Goal: Information Seeking & Learning: Learn about a topic

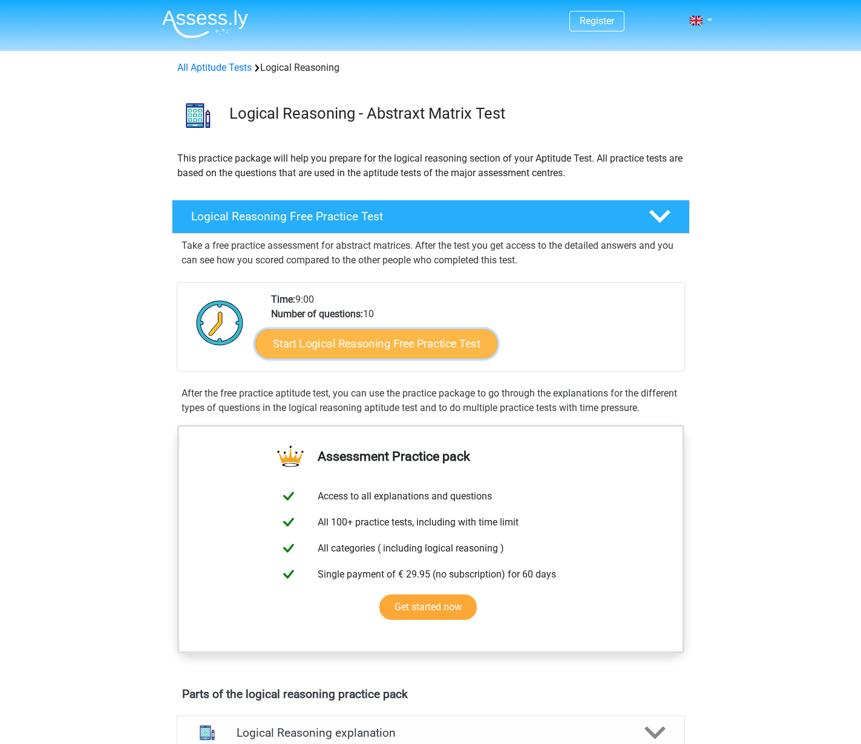
click at [375, 341] on link "Start Logical Reasoning Free Practice Test" at bounding box center [376, 343] width 242 height 29
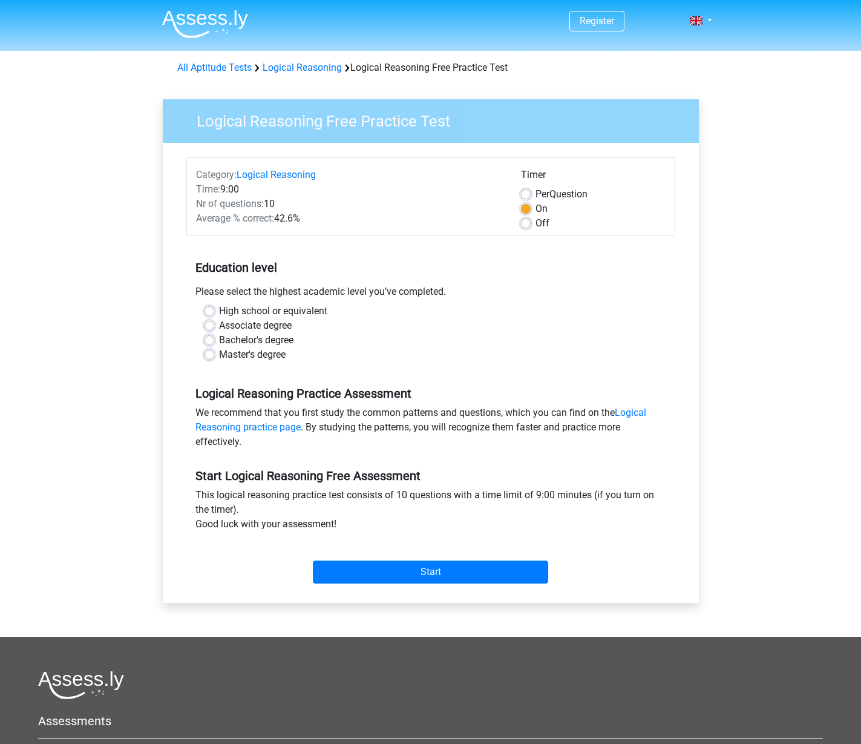
click at [536, 195] on label "Per Question" at bounding box center [562, 194] width 52 height 15
click at [527, 195] on input "Per Question" at bounding box center [526, 193] width 10 height 12
radio input "true"
click at [245, 340] on label "Bachelor's degree" at bounding box center [256, 340] width 74 height 15
click at [214, 340] on input "Bachelor's degree" at bounding box center [210, 339] width 10 height 12
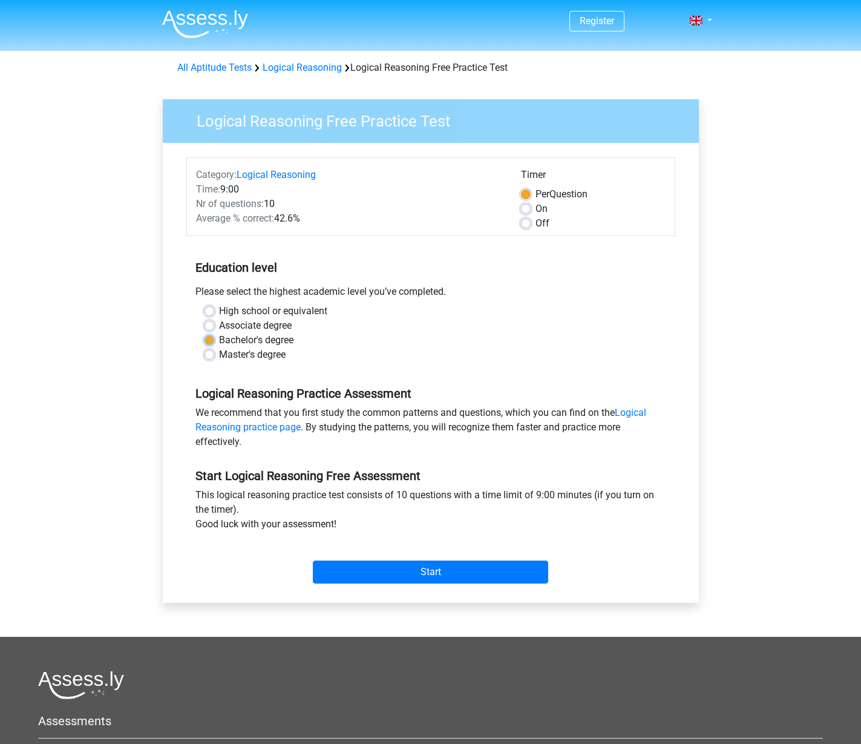
radio input "true"
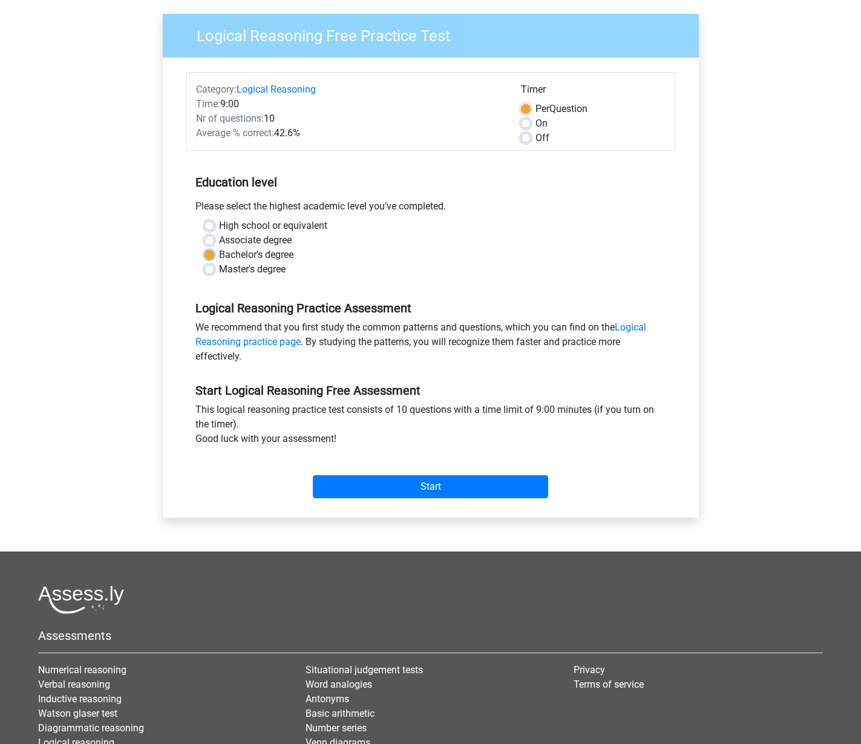
scroll to position [90, 0]
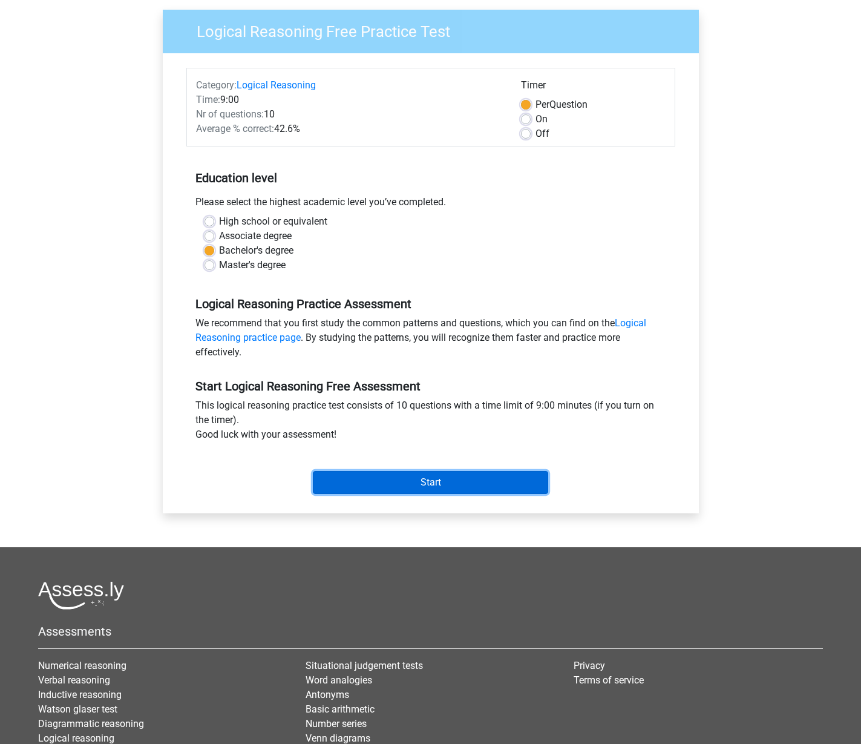
click at [420, 480] on input "Start" at bounding box center [430, 482] width 235 height 23
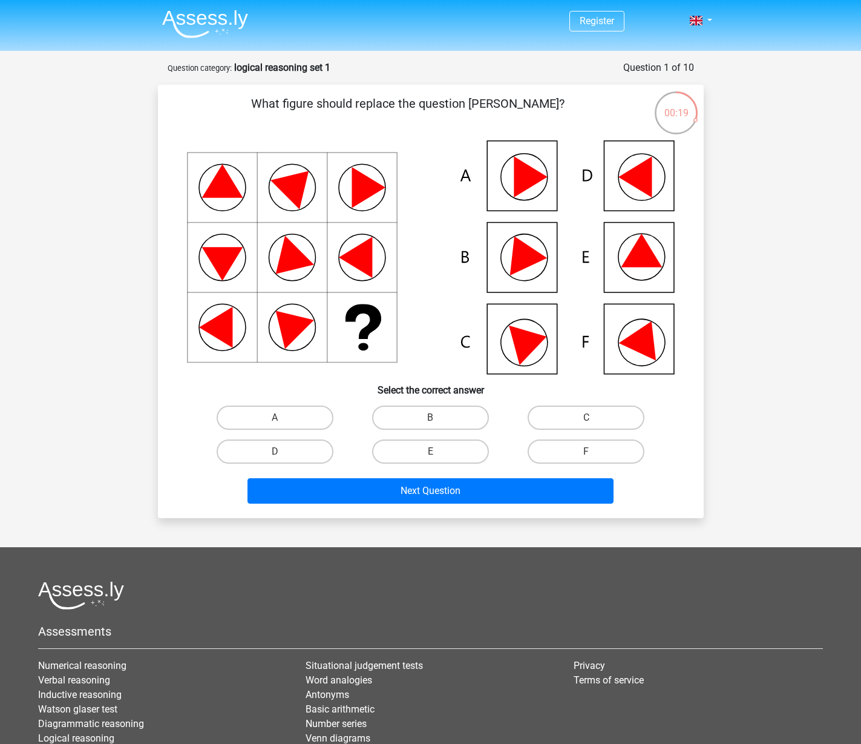
click at [526, 343] on icon at bounding box center [530, 341] width 43 height 48
click at [518, 340] on icon at bounding box center [530, 341] width 43 height 48
click at [515, 260] on icon at bounding box center [521, 252] width 51 height 48
click at [418, 417] on label "B" at bounding box center [430, 418] width 117 height 24
click at [430, 418] on input "B" at bounding box center [434, 422] width 8 height 8
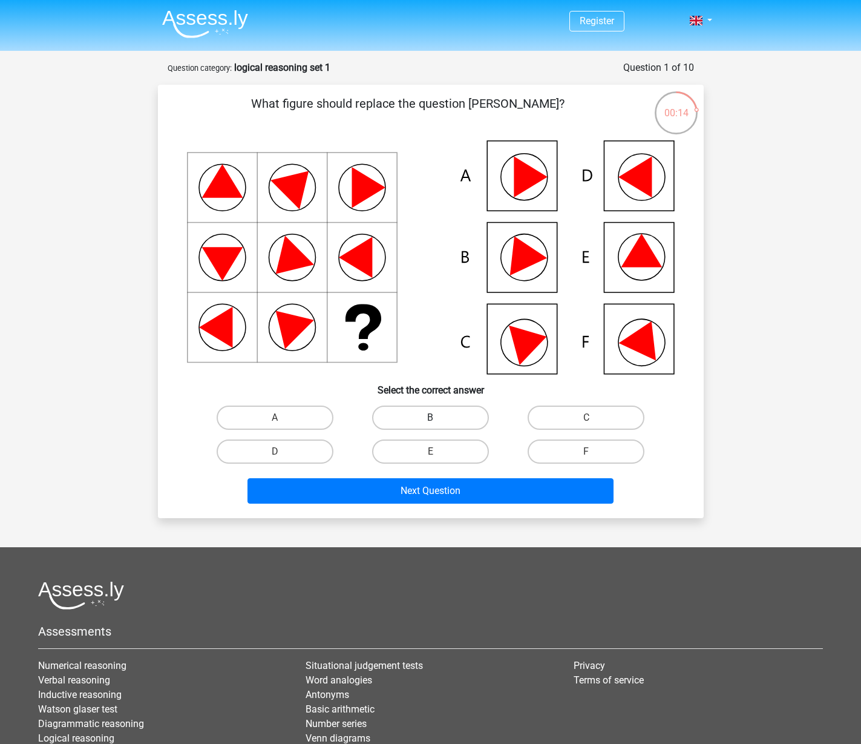
radio input "true"
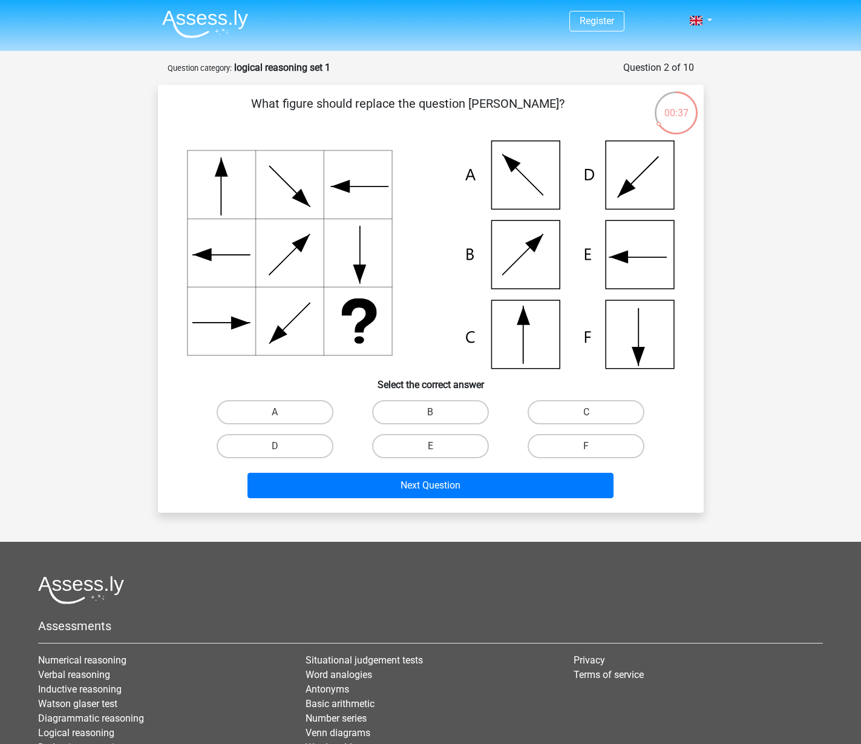
click at [509, 329] on icon at bounding box center [431, 254] width 488 height 228
click at [576, 412] on label "C" at bounding box center [586, 412] width 117 height 24
click at [587, 412] on input "C" at bounding box center [591, 416] width 8 height 8
radio input "true"
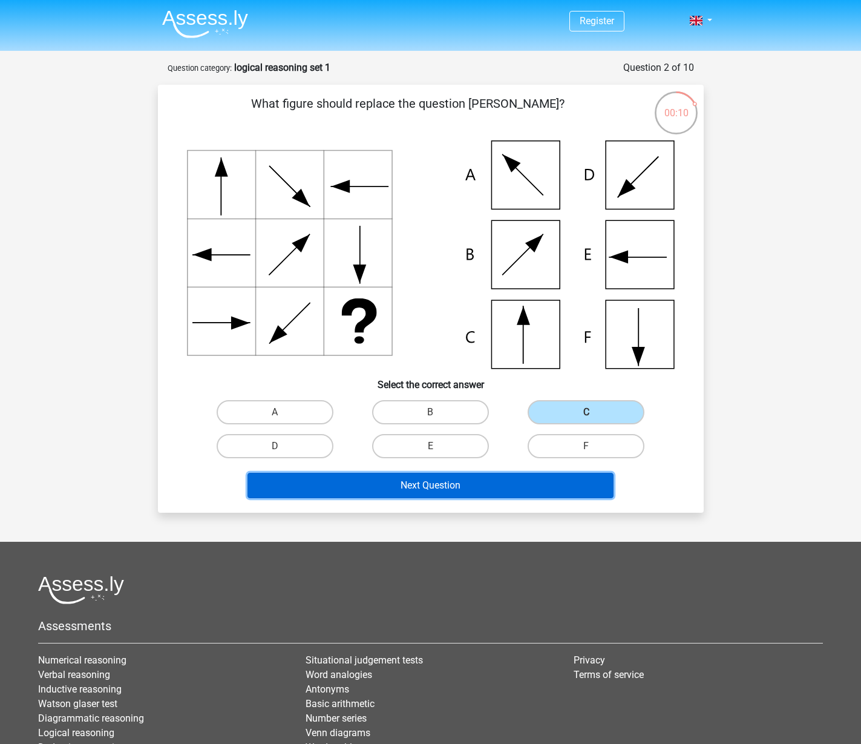
click at [416, 482] on button "Next Question" at bounding box center [431, 485] width 366 height 25
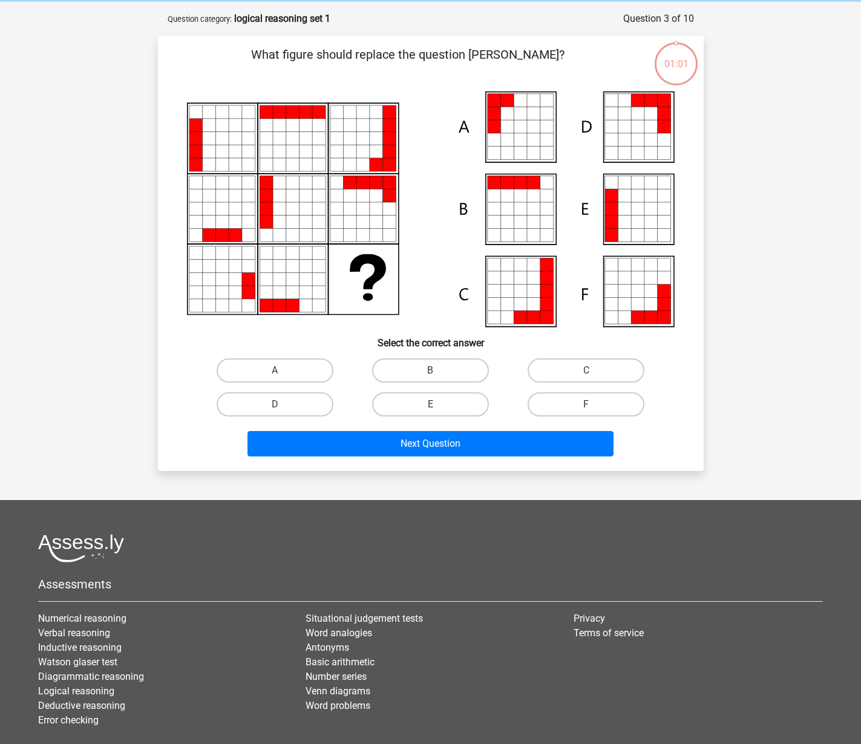
scroll to position [61, 0]
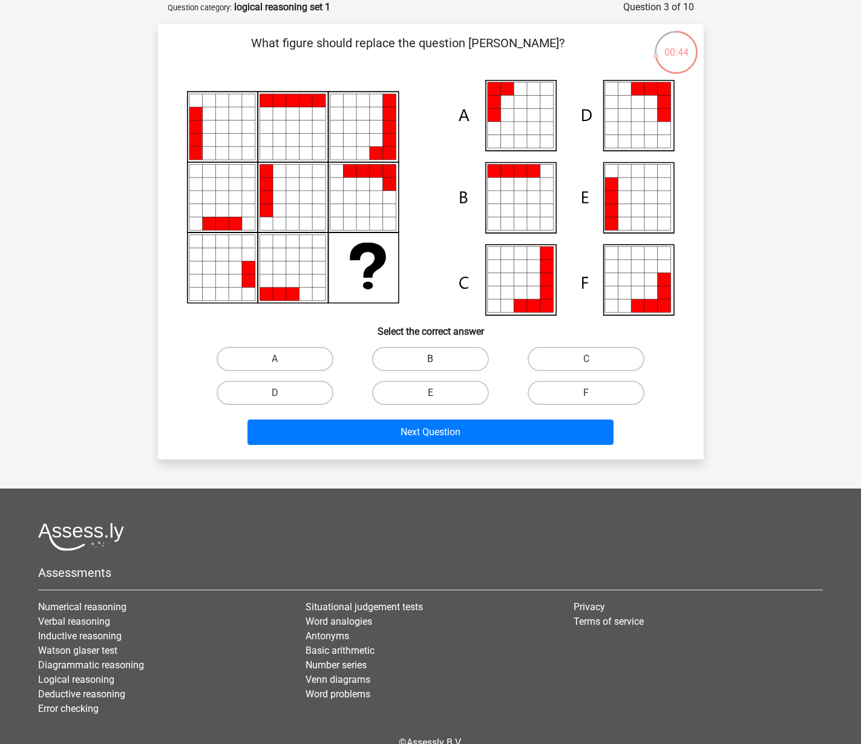
click at [420, 355] on label "B" at bounding box center [430, 359] width 117 height 24
click at [430, 359] on input "B" at bounding box center [434, 363] width 8 height 8
radio input "true"
click at [439, 395] on label "E" at bounding box center [430, 393] width 117 height 24
click at [438, 395] on input "E" at bounding box center [434, 397] width 8 height 8
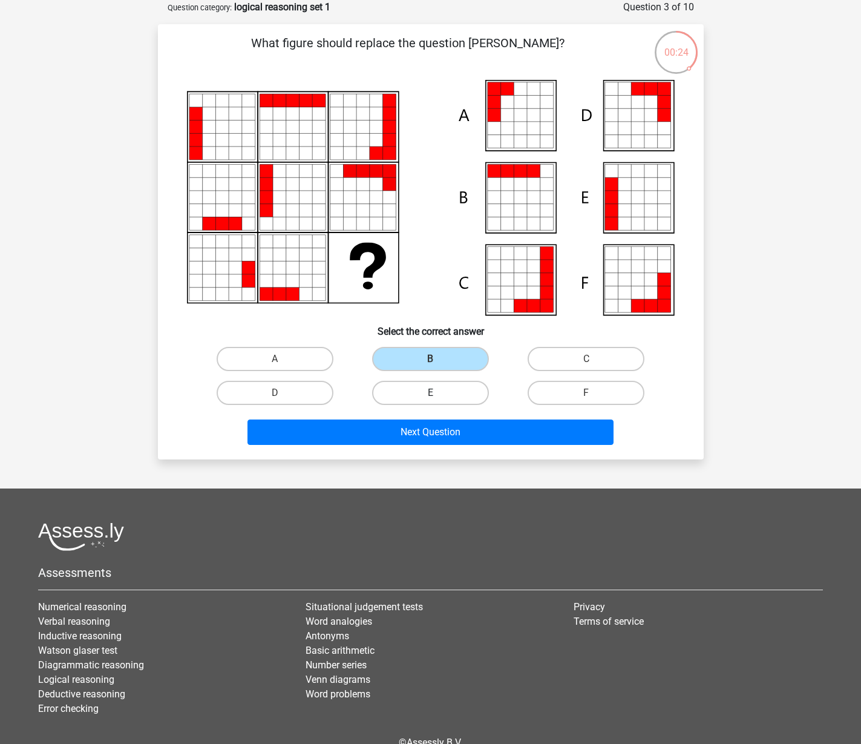
radio input "true"
click at [463, 356] on label "B" at bounding box center [430, 359] width 117 height 24
click at [438, 359] on input "B" at bounding box center [434, 363] width 8 height 8
radio input "true"
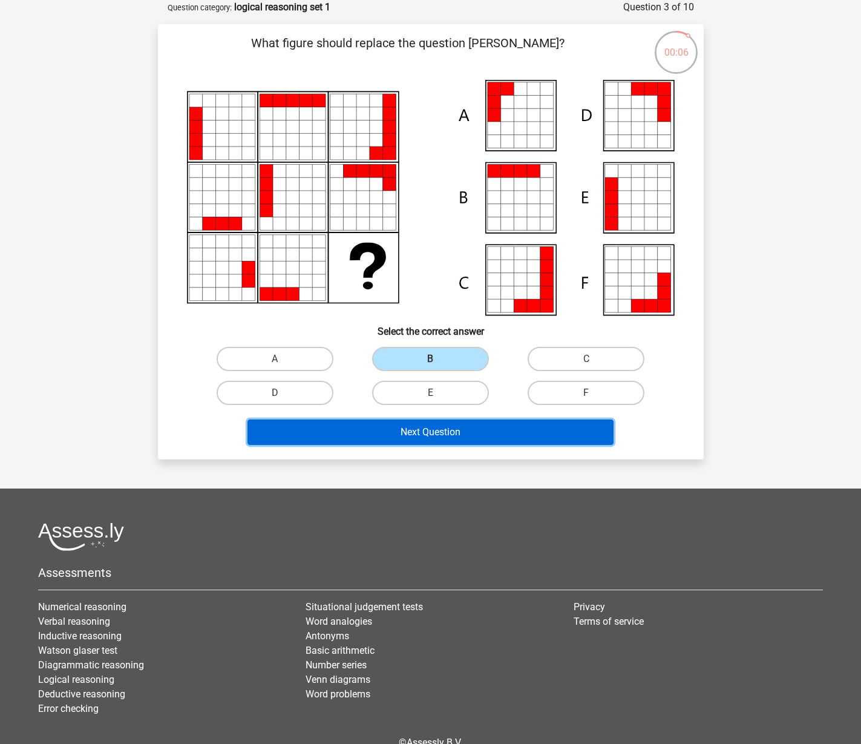
click at [445, 433] on button "Next Question" at bounding box center [431, 432] width 366 height 25
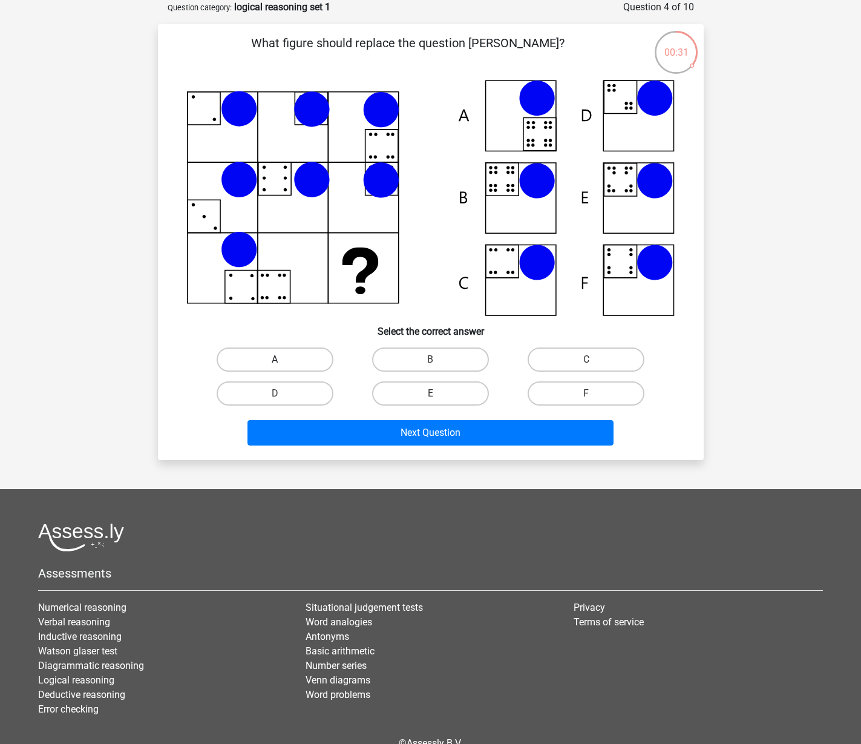
click at [299, 357] on label "A" at bounding box center [275, 359] width 117 height 24
click at [283, 360] on input "A" at bounding box center [279, 364] width 8 height 8
radio input "true"
click at [310, 393] on label "D" at bounding box center [275, 393] width 117 height 24
click at [283, 393] on input "D" at bounding box center [279, 397] width 8 height 8
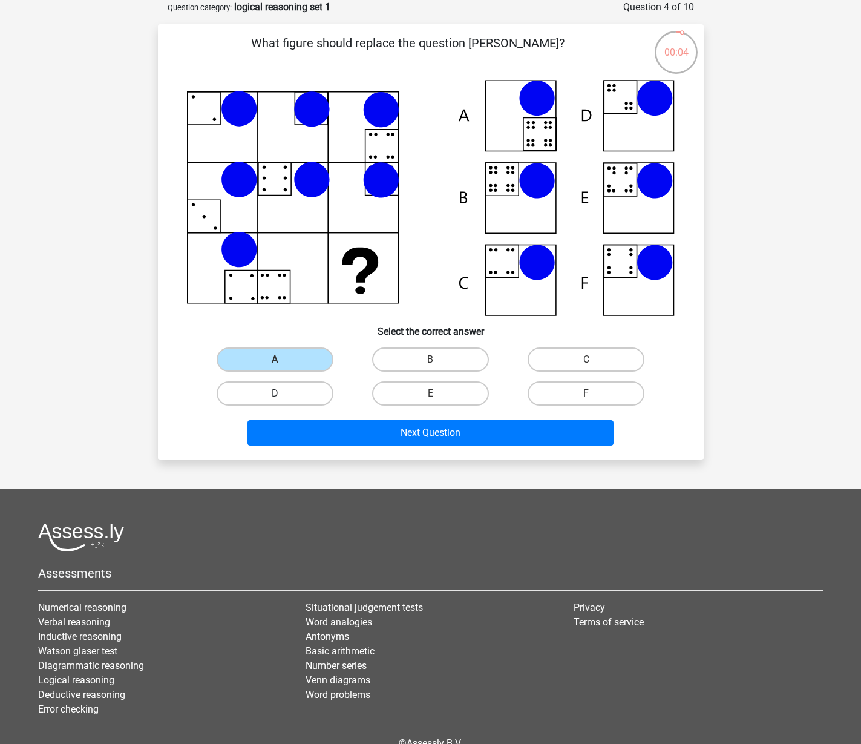
radio input "true"
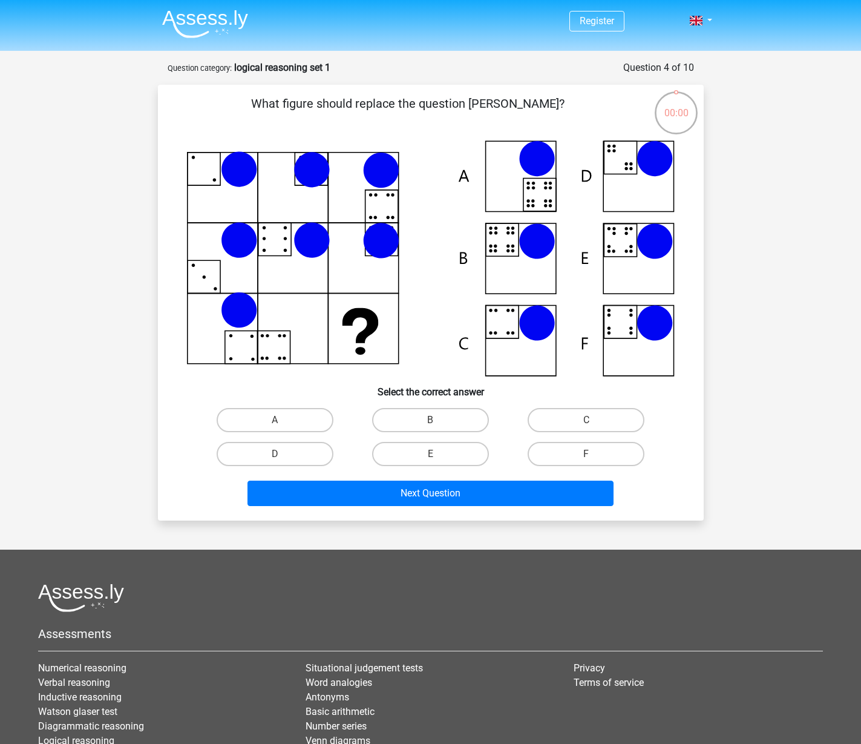
scroll to position [61, 0]
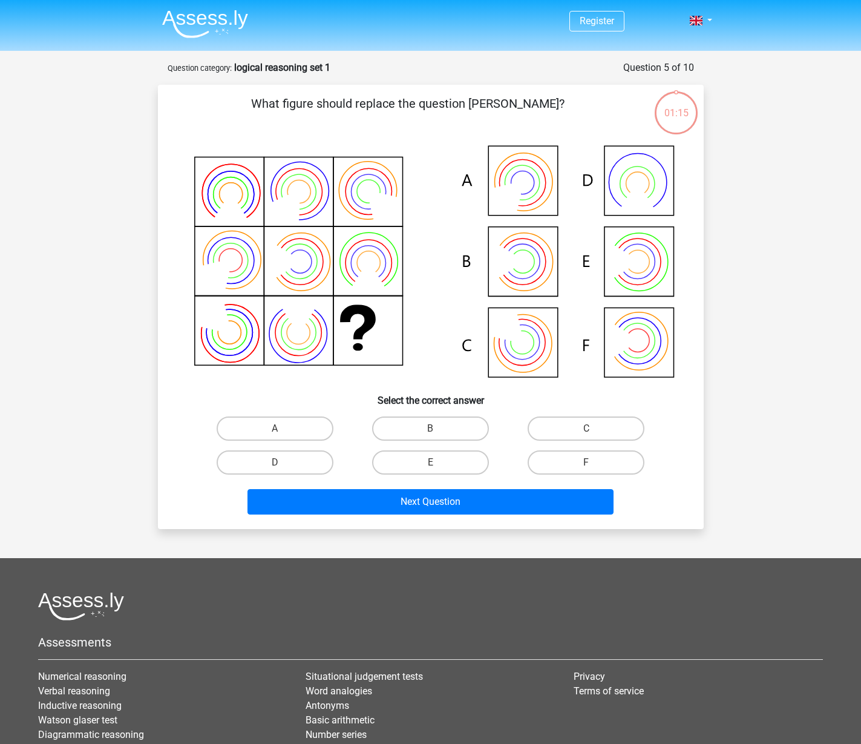
scroll to position [61, 0]
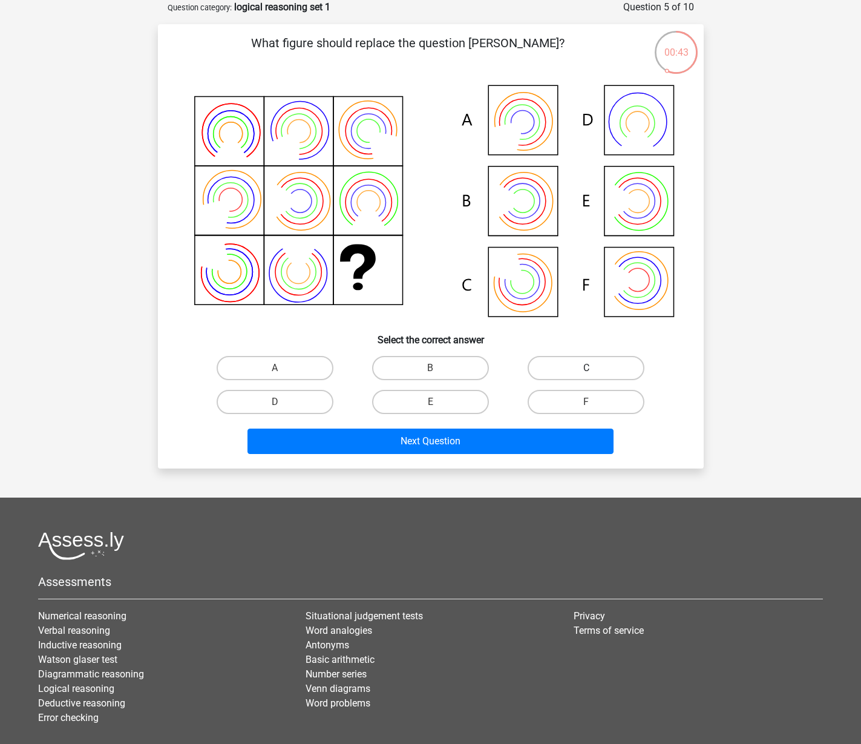
click at [566, 364] on label "C" at bounding box center [586, 368] width 117 height 24
click at [587, 368] on input "C" at bounding box center [591, 372] width 8 height 8
radio input "true"
click at [436, 365] on label "B" at bounding box center [430, 368] width 117 height 24
click at [436, 368] on input "B" at bounding box center [434, 372] width 8 height 8
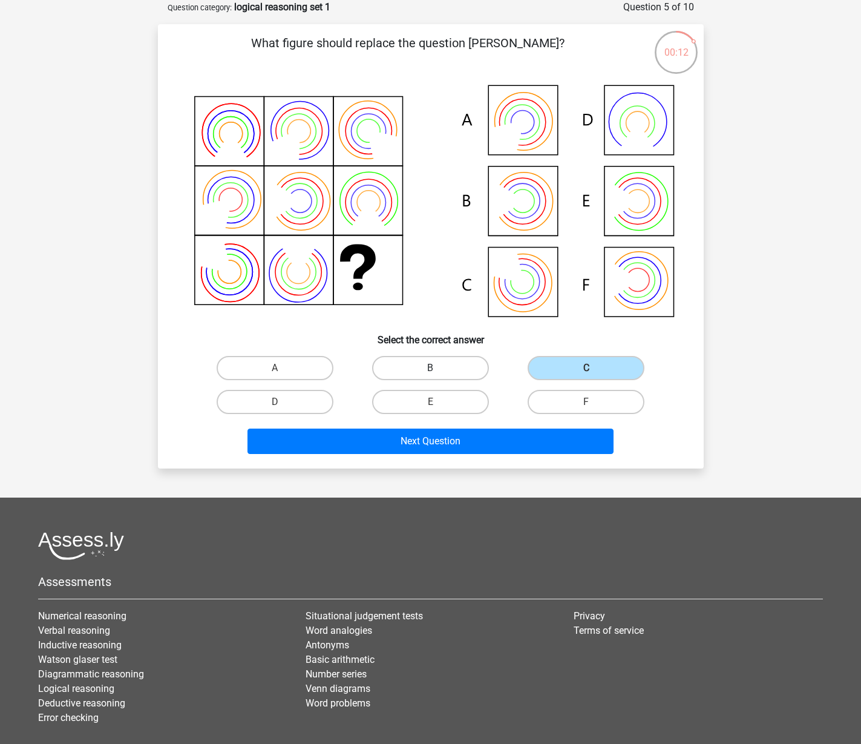
radio input "true"
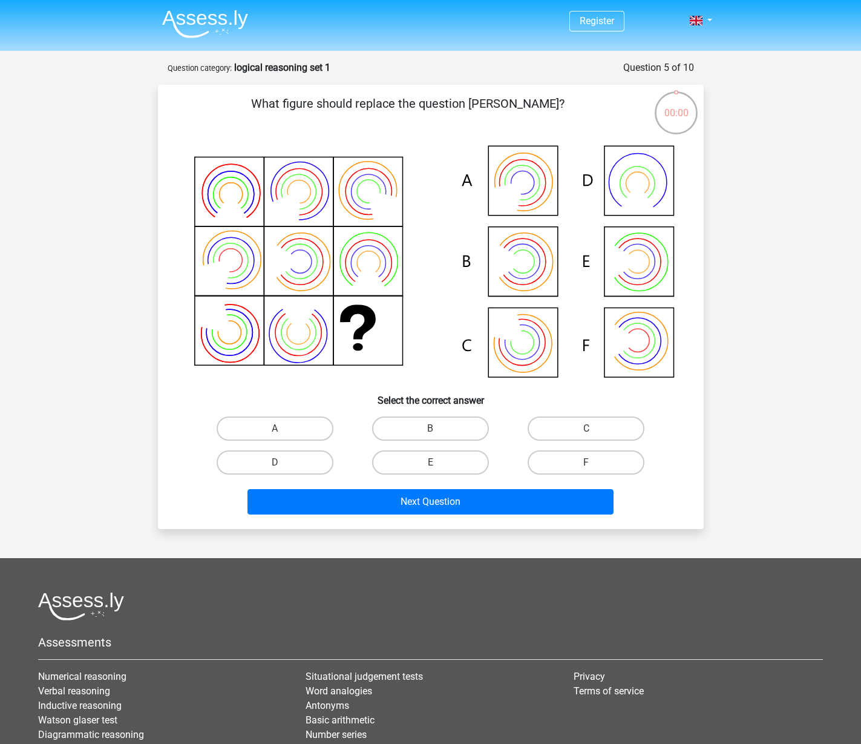
scroll to position [61, 0]
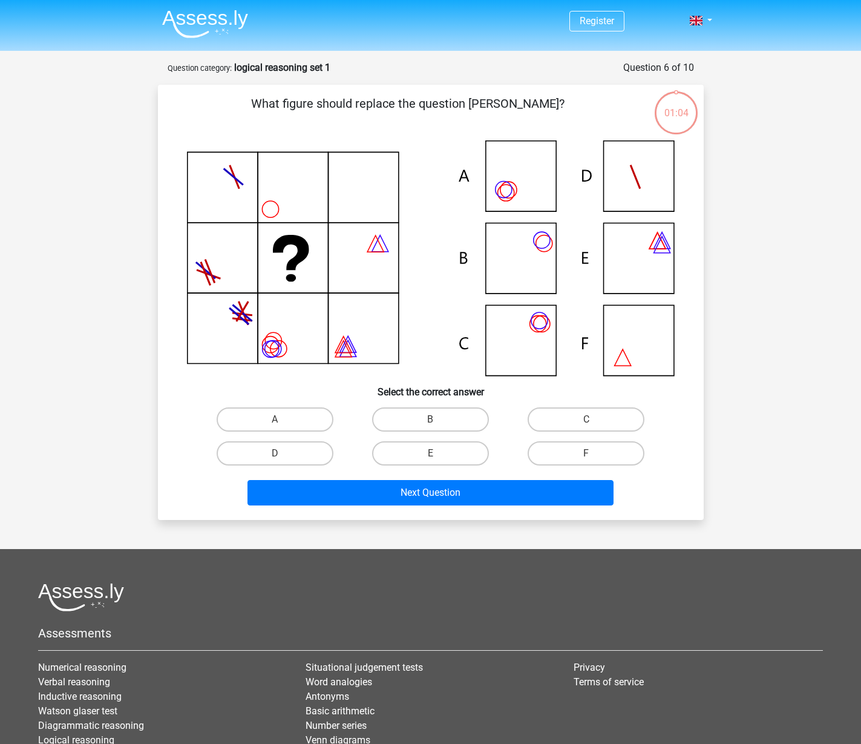
scroll to position [61, 0]
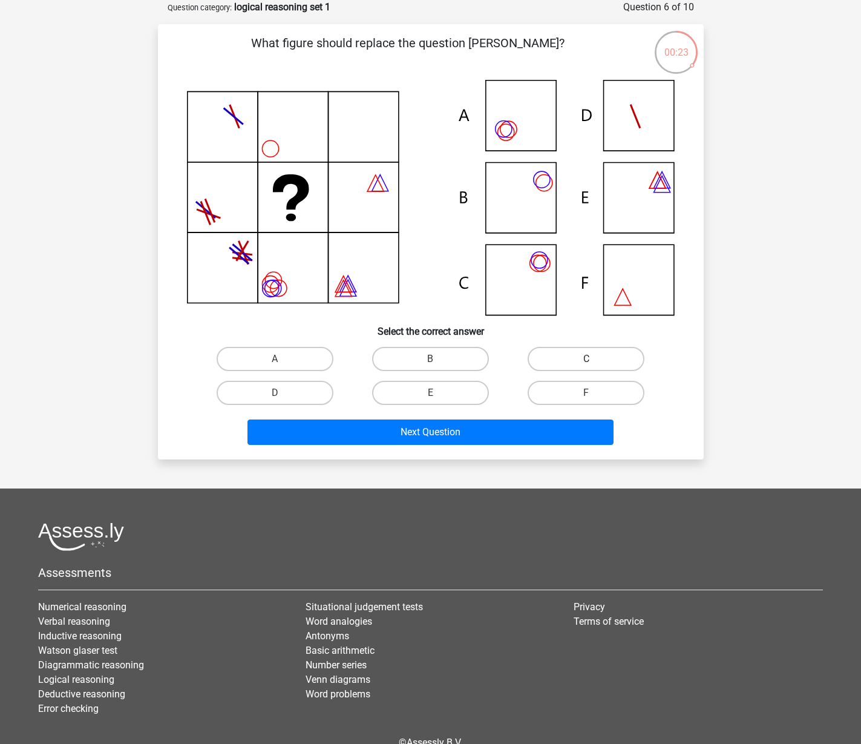
click at [552, 358] on label "C" at bounding box center [586, 359] width 117 height 24
click at [587, 359] on input "C" at bounding box center [591, 363] width 8 height 8
radio input "true"
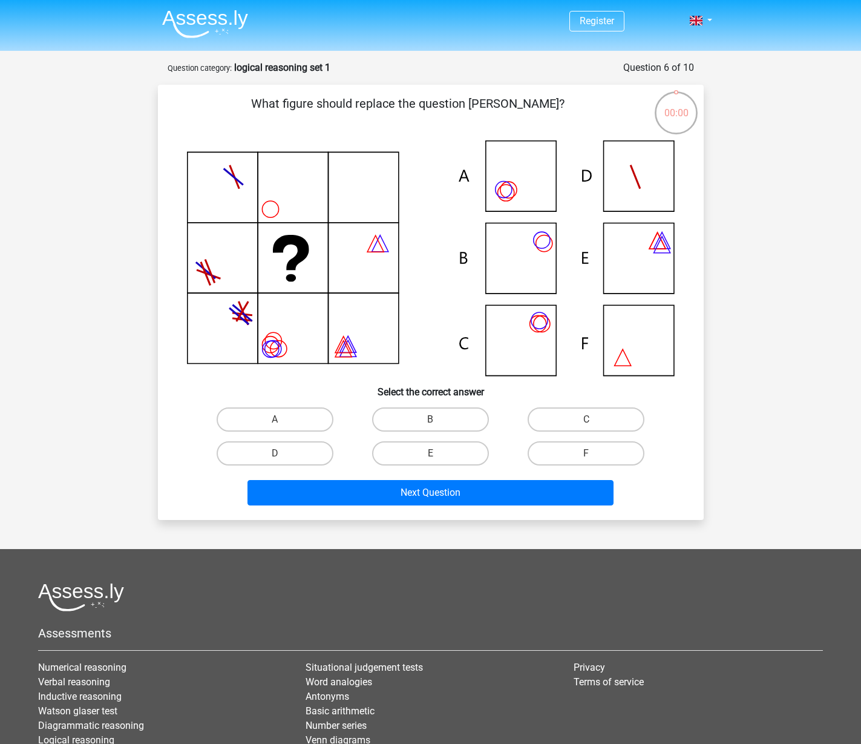
scroll to position [61, 0]
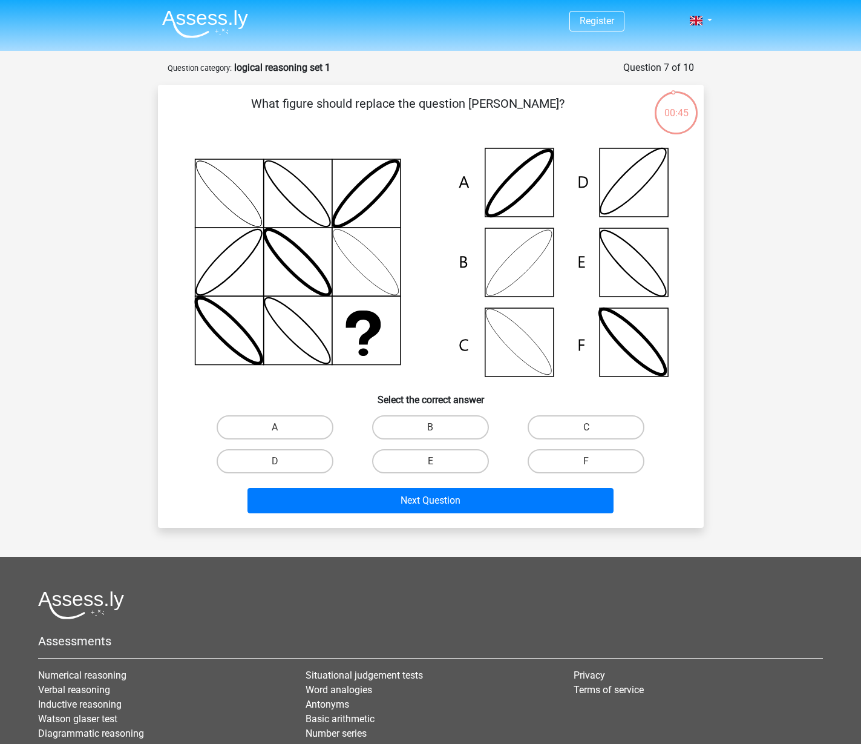
scroll to position [61, 0]
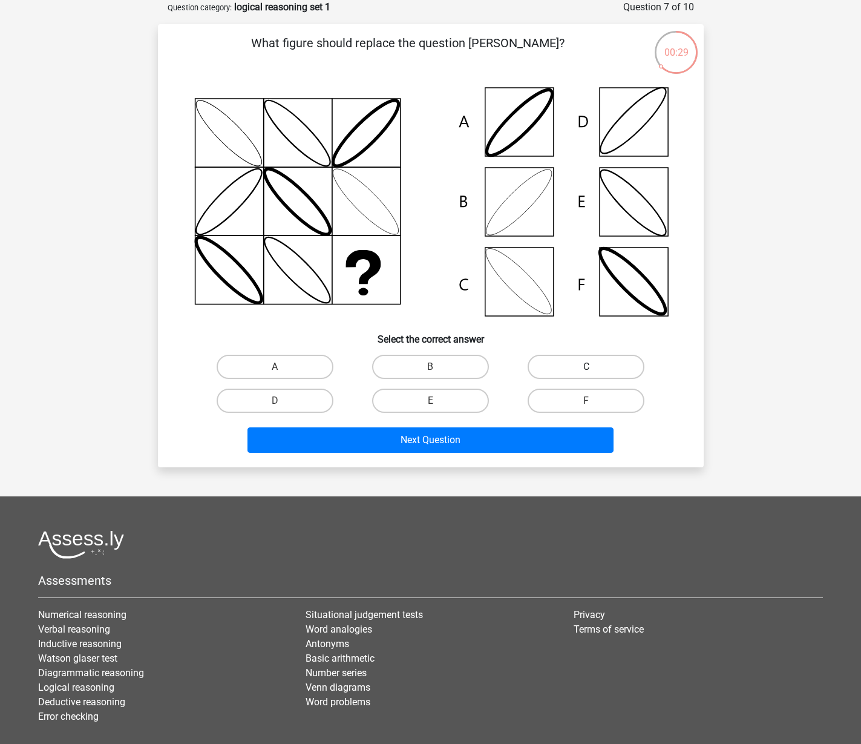
click at [558, 363] on label "C" at bounding box center [586, 367] width 117 height 24
click at [587, 367] on input "C" at bounding box center [591, 371] width 8 height 8
radio input "true"
click at [430, 363] on label "B" at bounding box center [430, 367] width 117 height 24
click at [430, 367] on input "B" at bounding box center [434, 371] width 8 height 8
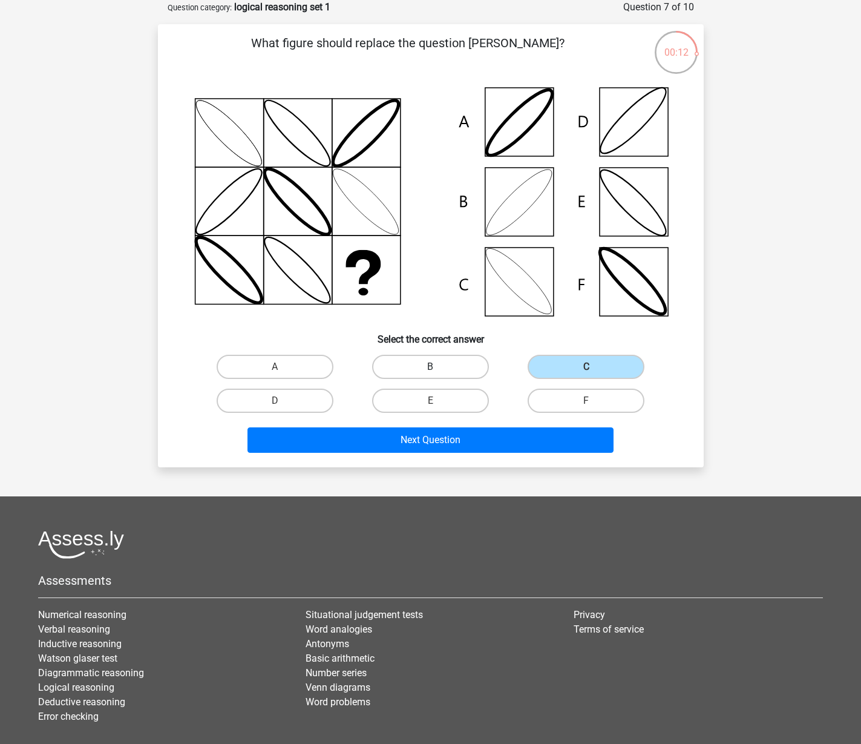
radio input "true"
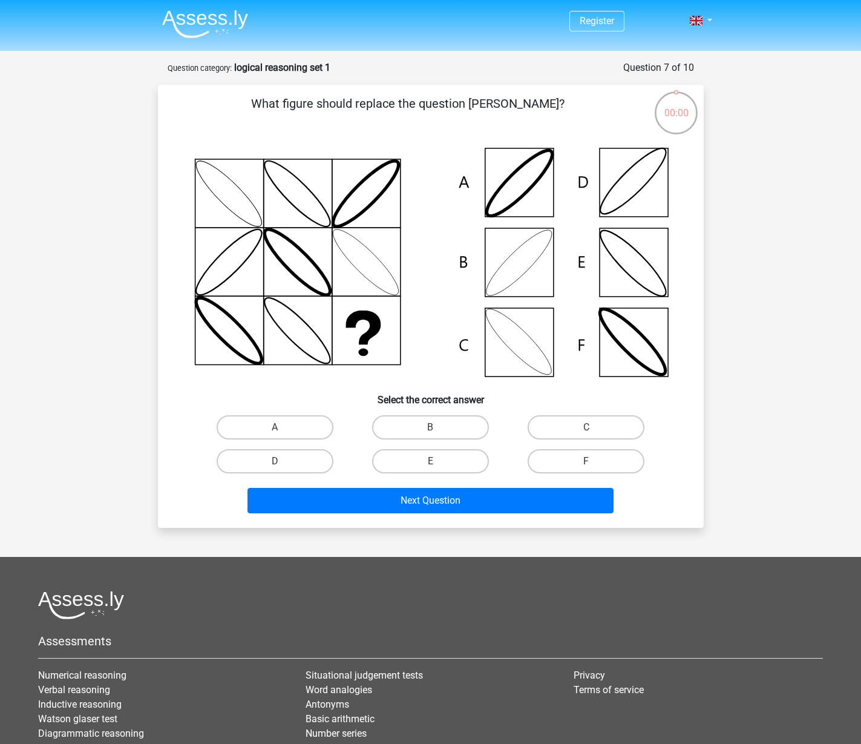
scroll to position [61, 0]
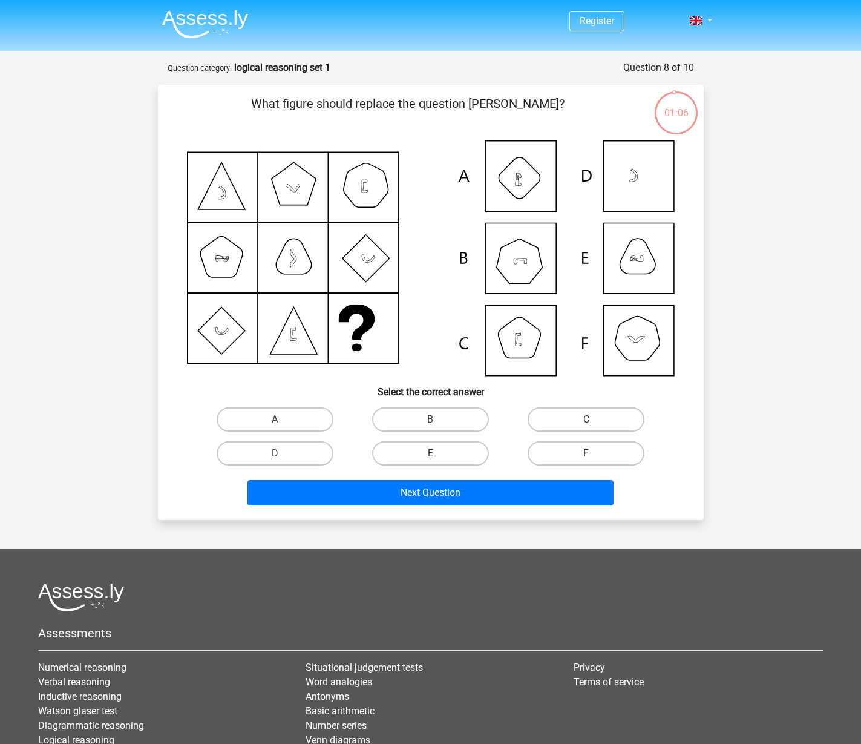
scroll to position [61, 0]
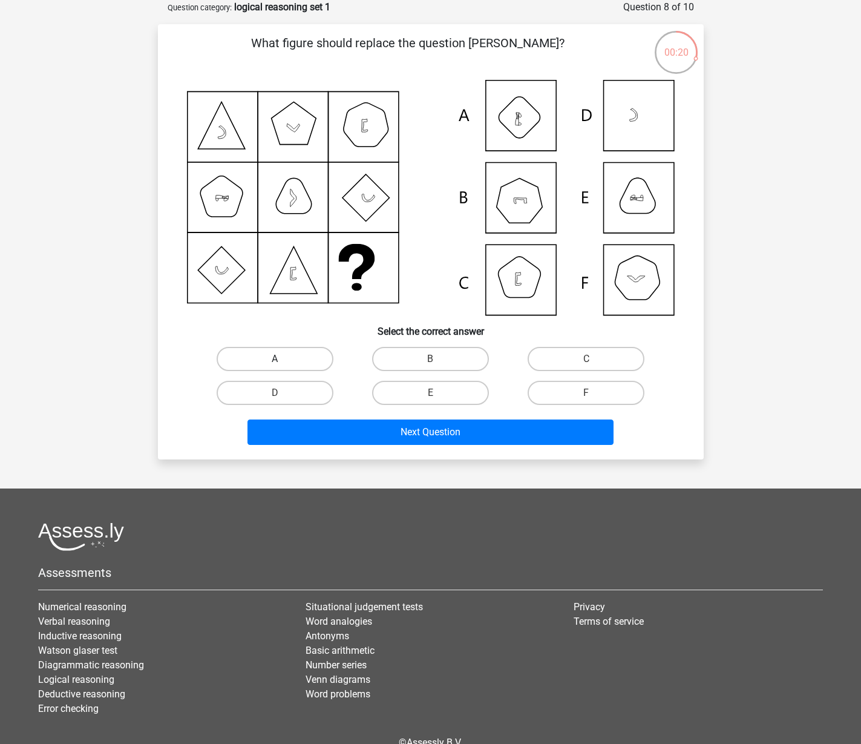
click at [305, 359] on label "A" at bounding box center [275, 359] width 117 height 24
click at [283, 359] on input "A" at bounding box center [279, 363] width 8 height 8
radio input "true"
click at [449, 390] on label "E" at bounding box center [430, 393] width 117 height 24
click at [438, 393] on input "E" at bounding box center [434, 397] width 8 height 8
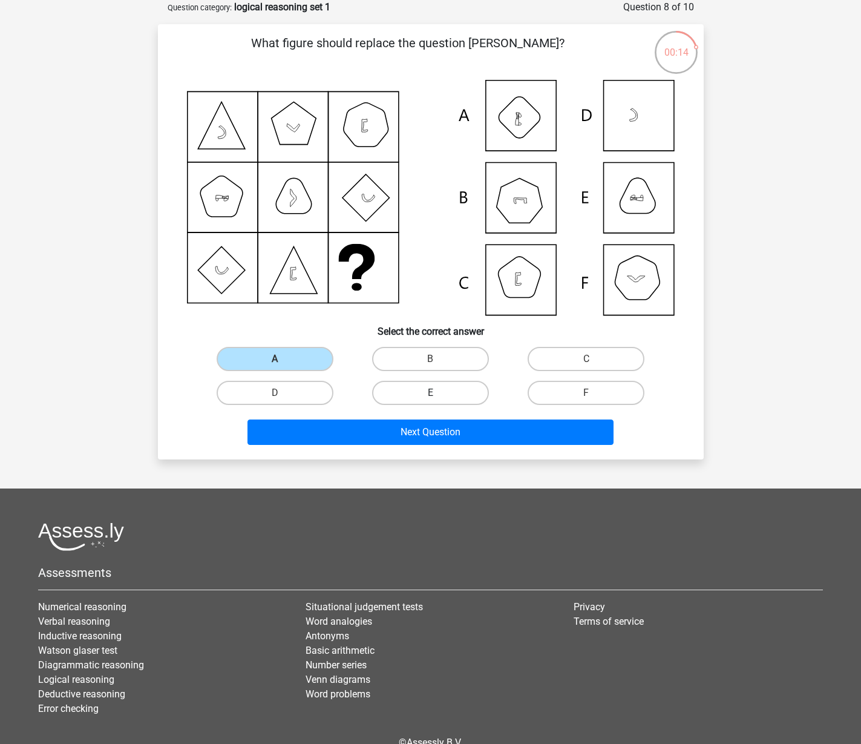
radio input "true"
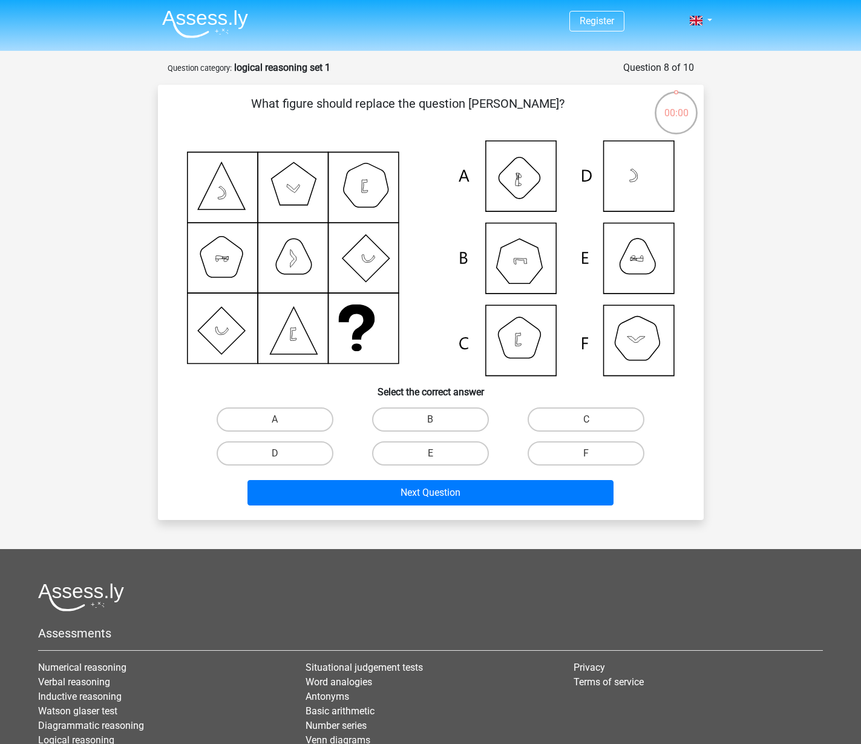
scroll to position [61, 0]
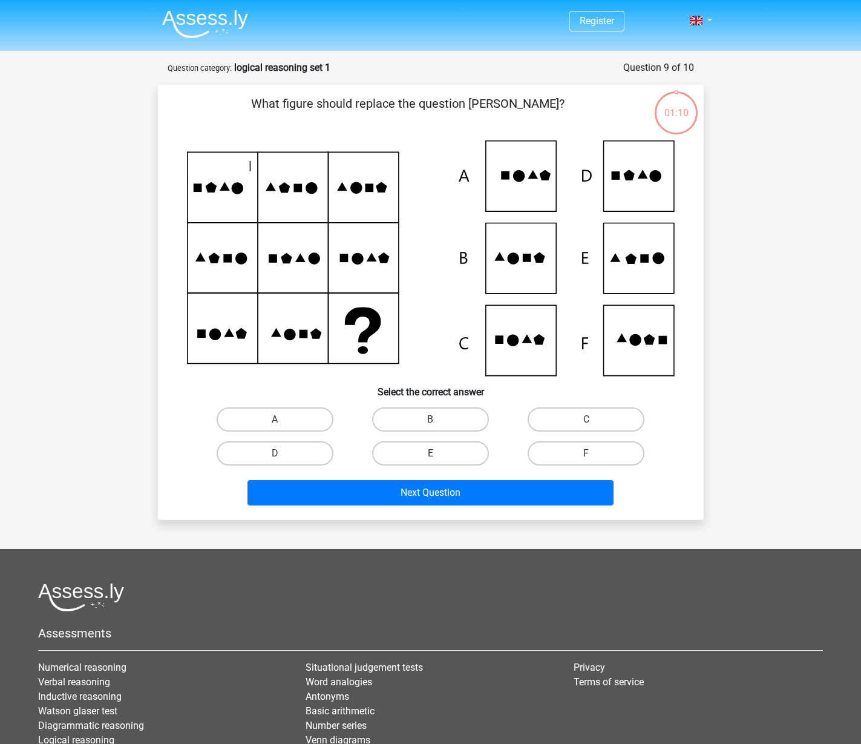
scroll to position [61, 0]
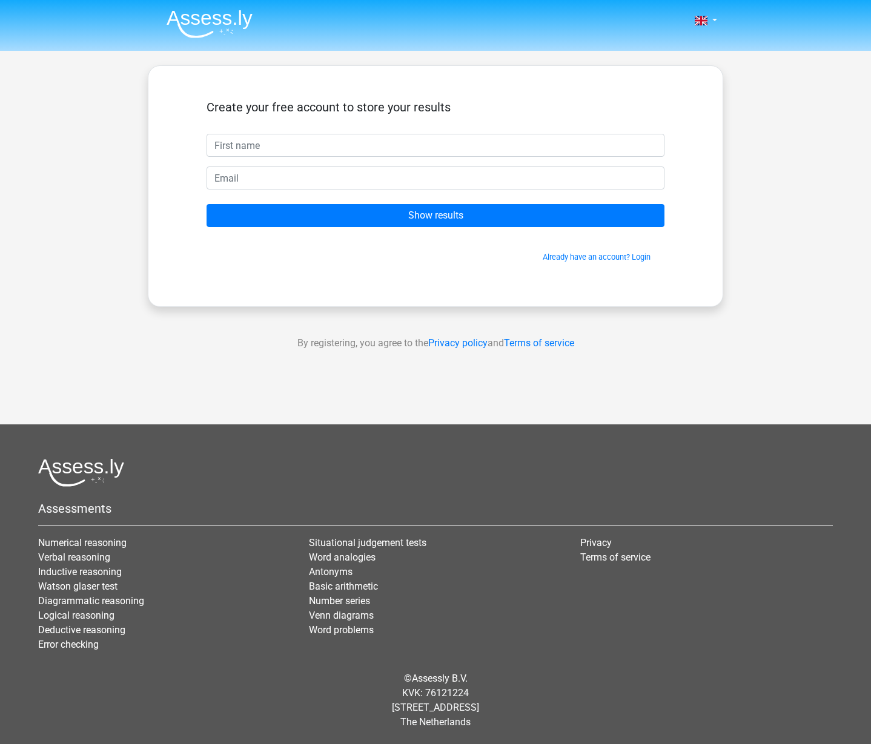
click at [296, 142] on input "text" at bounding box center [435, 145] width 458 height 23
type input "[PERSON_NAME]"
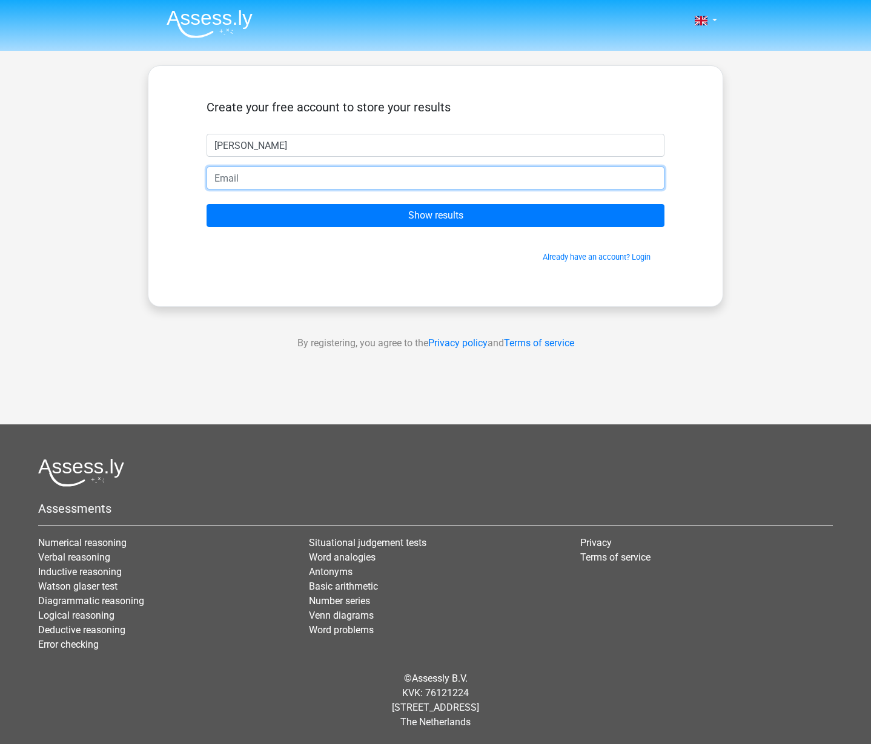
click at [301, 183] on input "email" at bounding box center [435, 177] width 458 height 23
type input "[PERSON_NAME][EMAIL_ADDRESS][DOMAIN_NAME]"
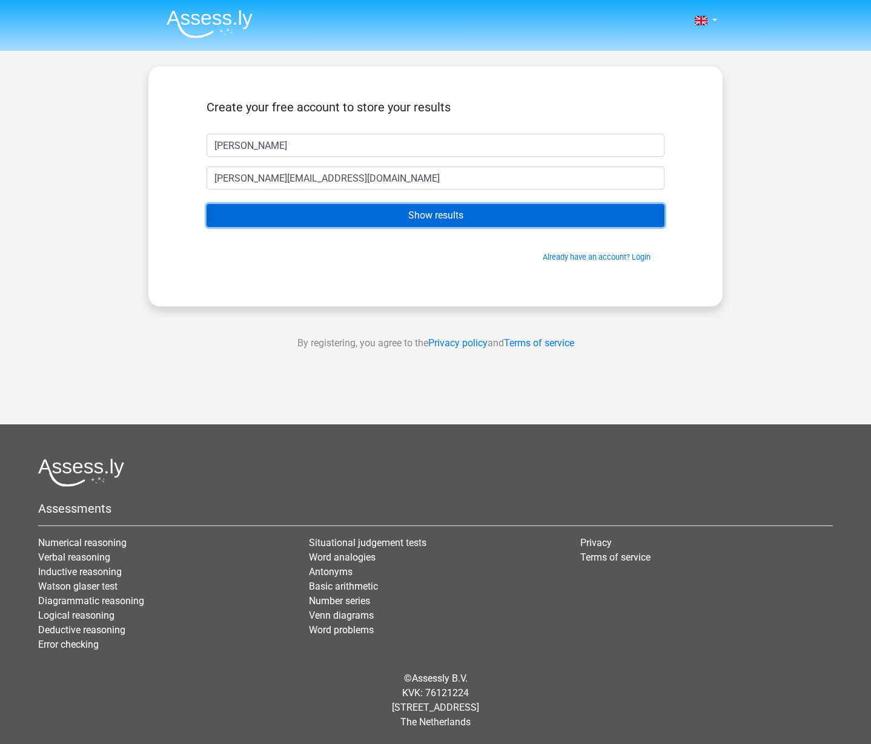
click at [412, 214] on input "Show results" at bounding box center [435, 215] width 458 height 23
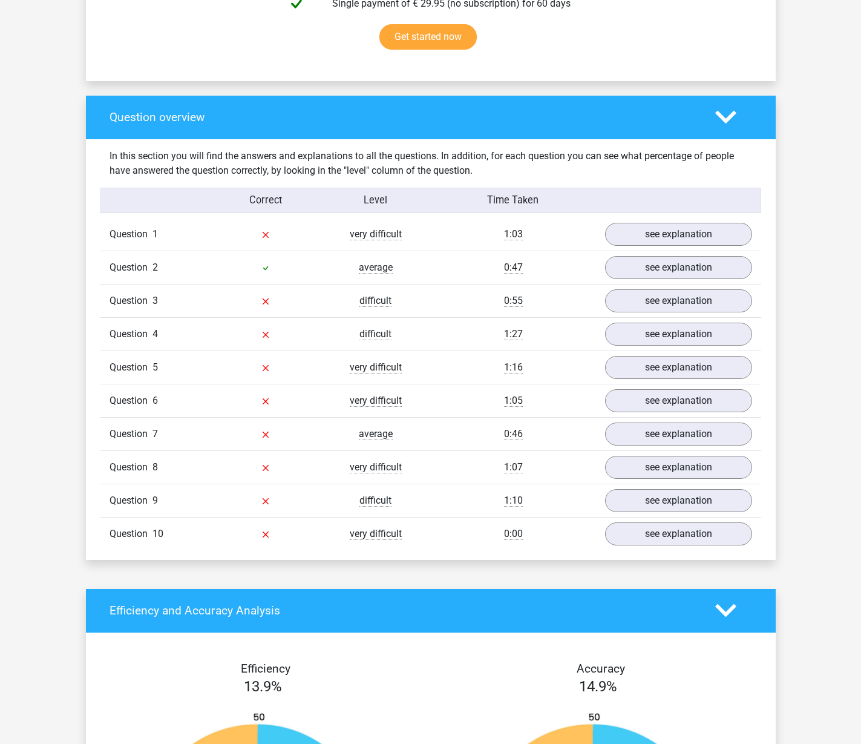
scroll to position [1022, 0]
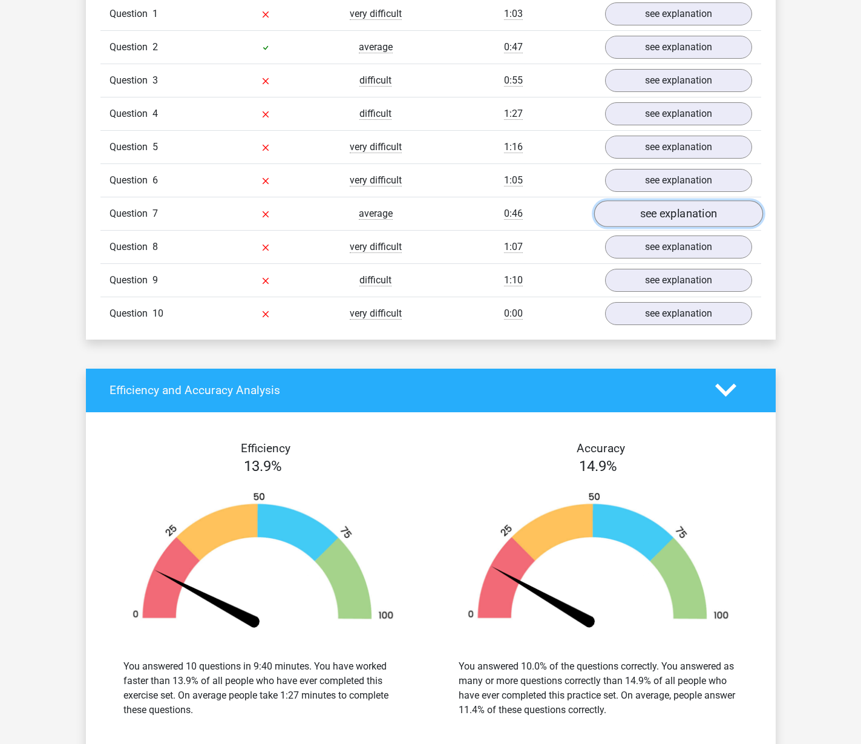
click at [650, 210] on link "see explanation" at bounding box center [678, 213] width 169 height 27
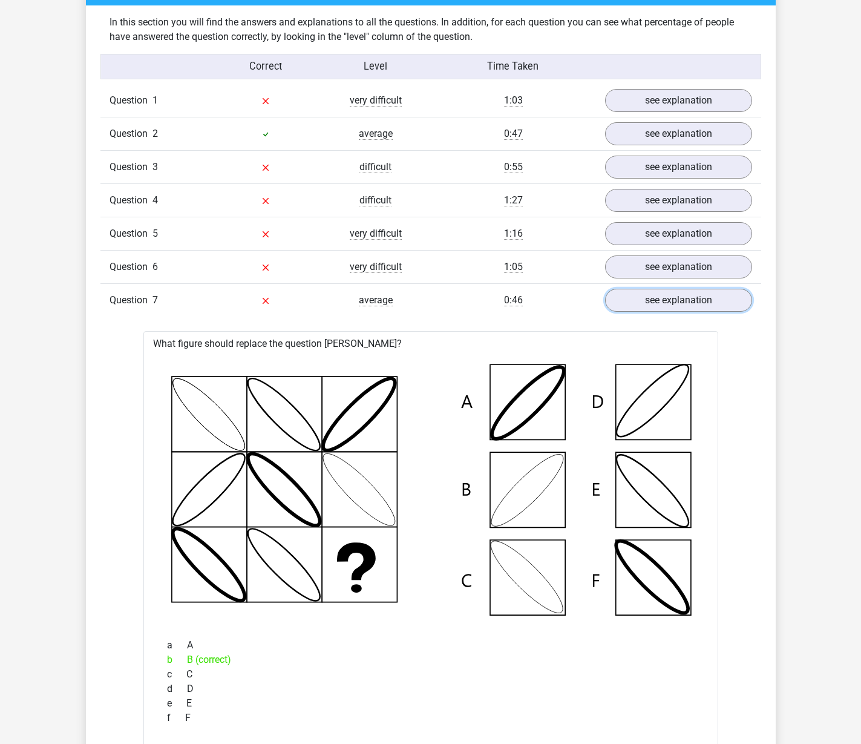
scroll to position [926, 0]
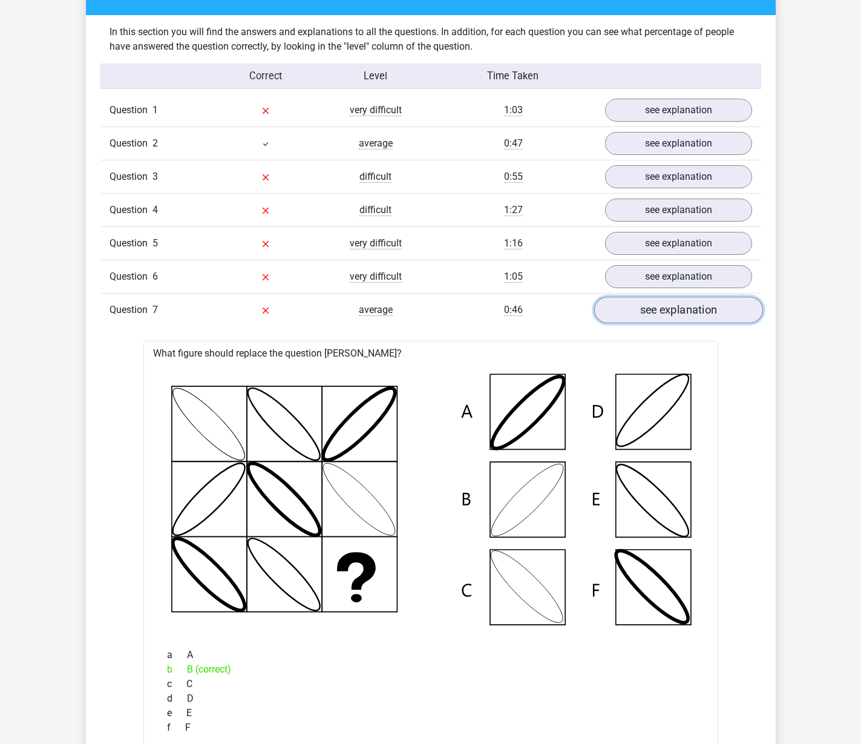
click at [624, 309] on link "see explanation" at bounding box center [678, 310] width 169 height 27
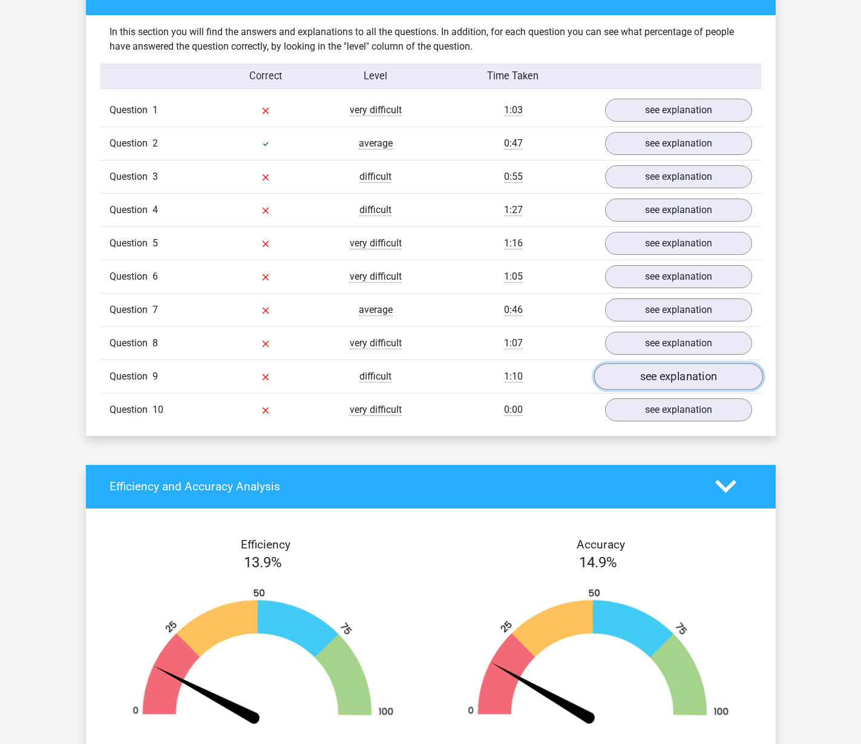
click at [631, 376] on link "see explanation" at bounding box center [678, 376] width 169 height 27
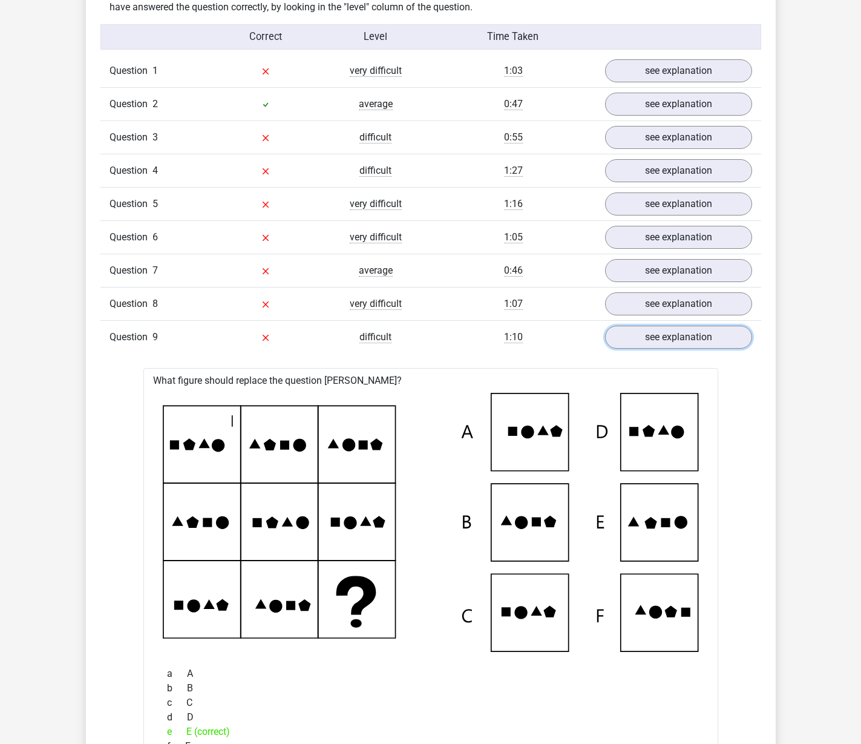
scroll to position [786, 0]
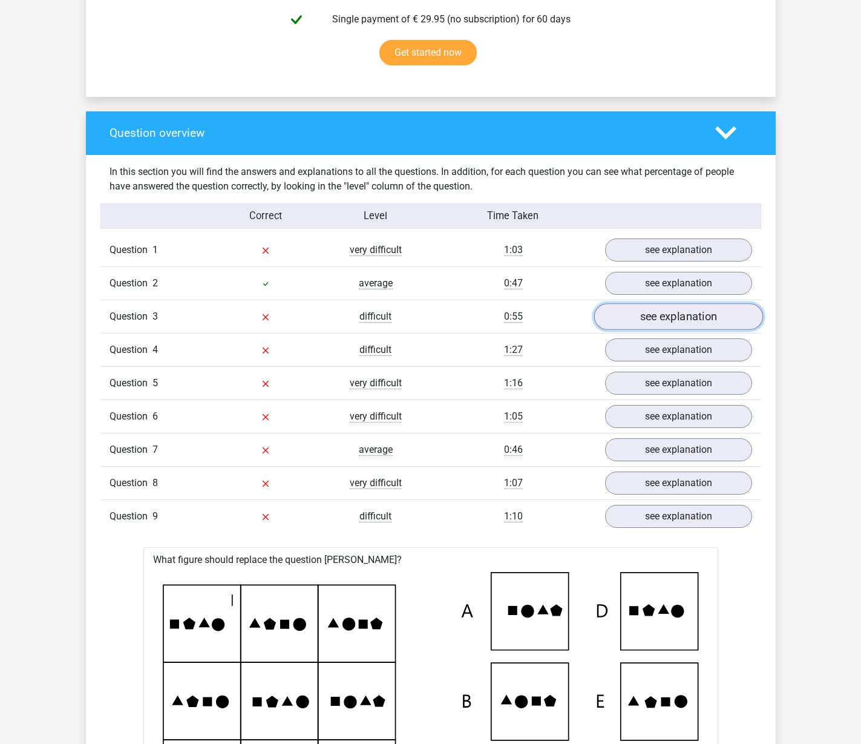
click at [651, 315] on link "see explanation" at bounding box center [678, 316] width 169 height 27
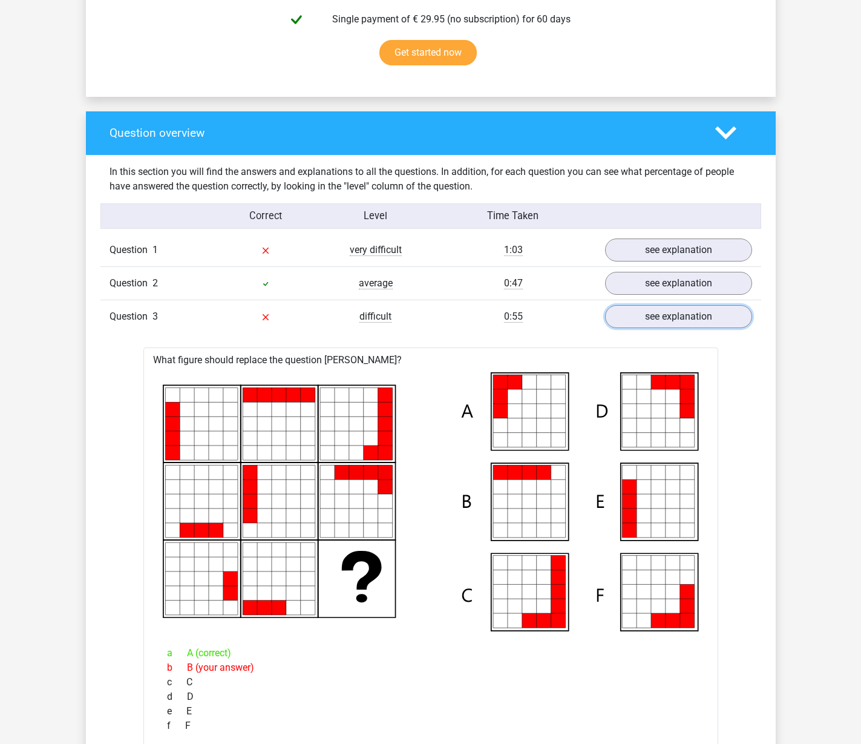
scroll to position [784, 0]
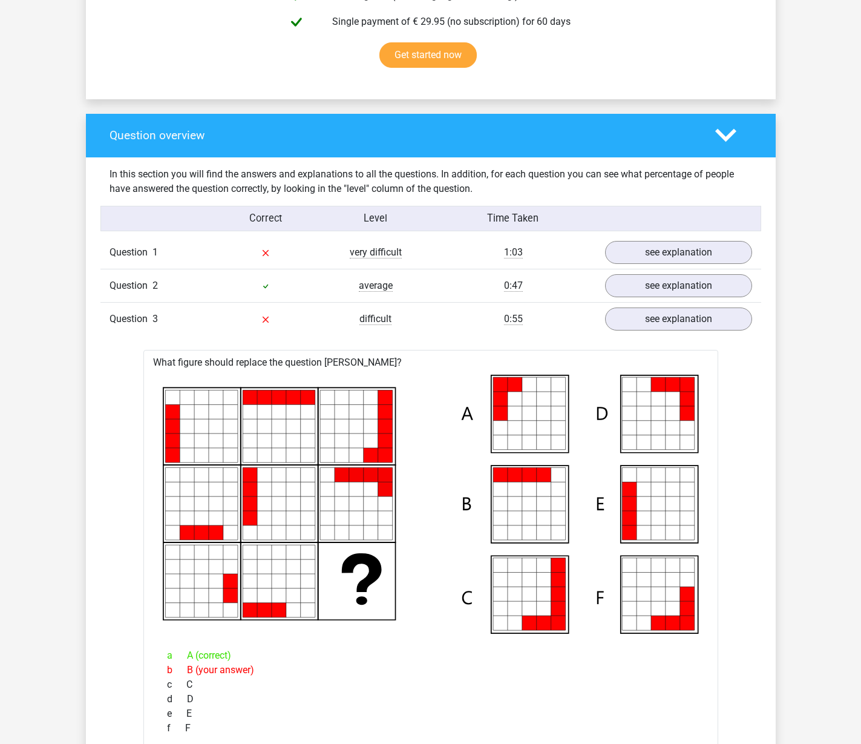
click at [722, 135] on polygon at bounding box center [726, 135] width 21 height 13
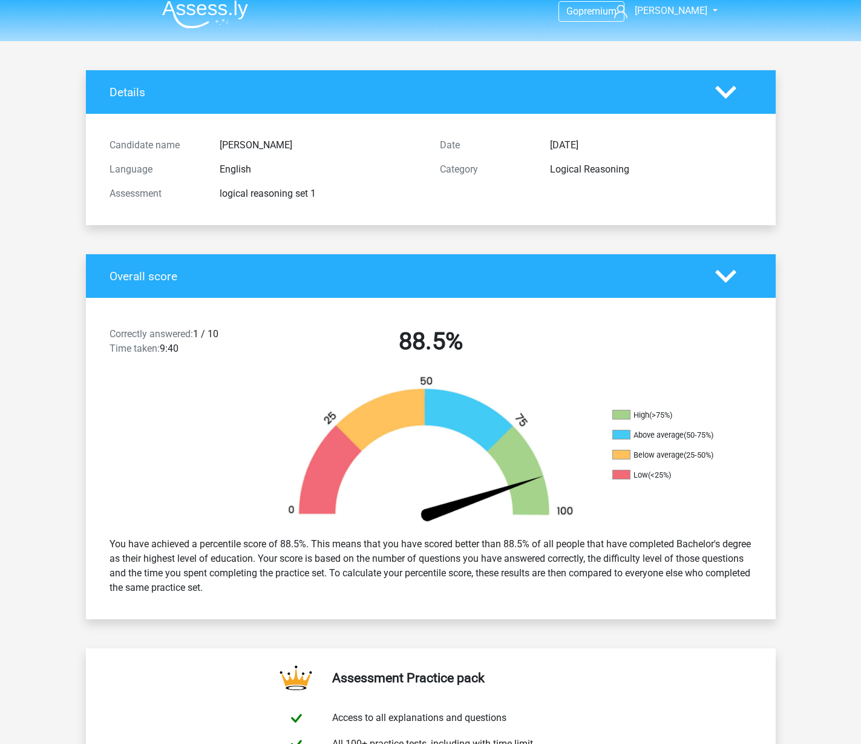
scroll to position [0, 0]
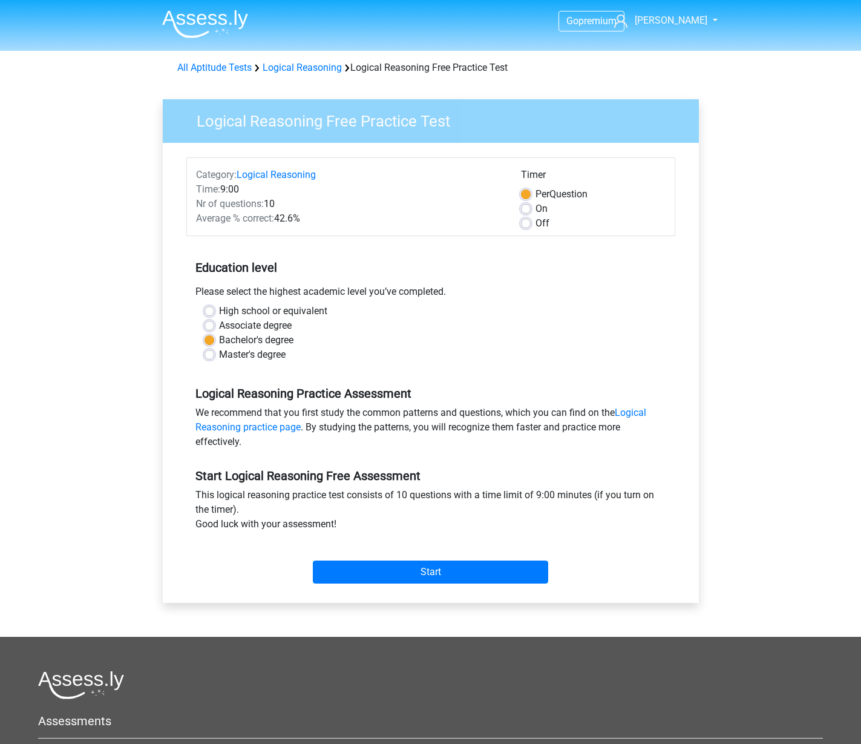
scroll to position [90, 0]
